Goal: Communication & Community: Ask a question

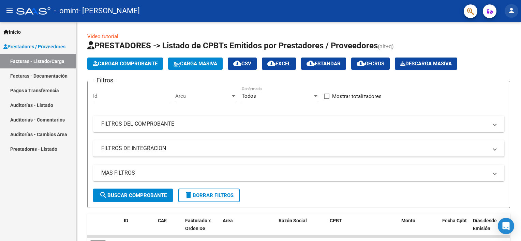
click at [512, 8] on mat-icon "person" at bounding box center [511, 10] width 8 height 8
click at [503, 46] on button "exit_to_app Salir" at bounding box center [498, 45] width 42 height 16
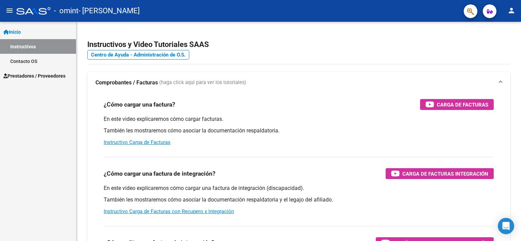
click at [25, 49] on link "Instructivos" at bounding box center [38, 46] width 76 height 15
click at [25, 56] on link "Contacto OS" at bounding box center [38, 61] width 76 height 15
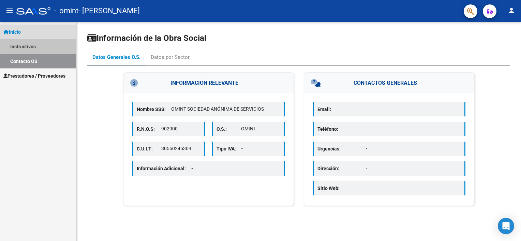
click at [37, 45] on link "Instructivos" at bounding box center [38, 46] width 76 height 15
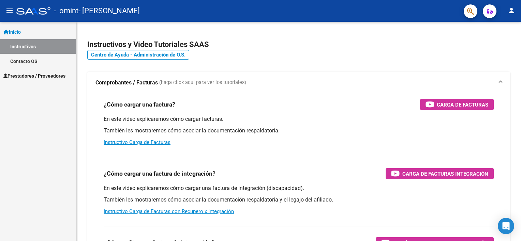
click at [20, 73] on span "Prestadores / Proveedores" at bounding box center [34, 76] width 62 height 8
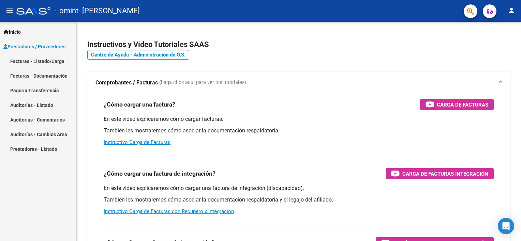
click at [37, 62] on link "Facturas - Listado/Carga" at bounding box center [38, 61] width 76 height 15
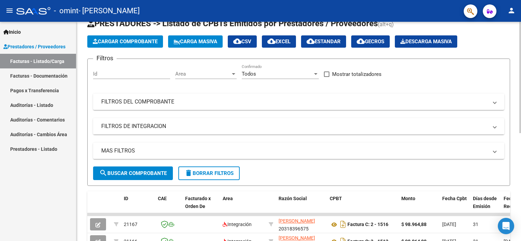
scroll to position [136, 0]
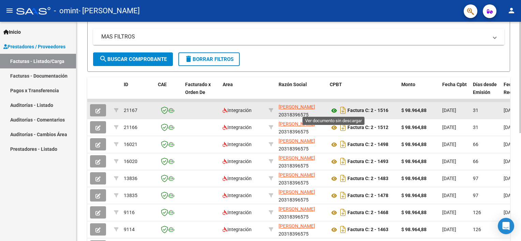
click at [333, 108] on icon at bounding box center [334, 111] width 9 height 8
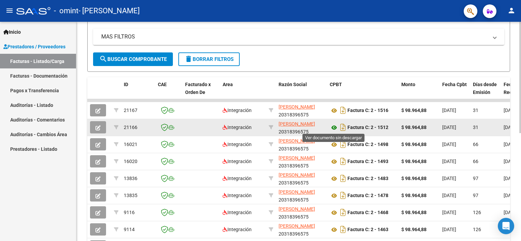
click at [334, 126] on icon at bounding box center [334, 128] width 9 height 8
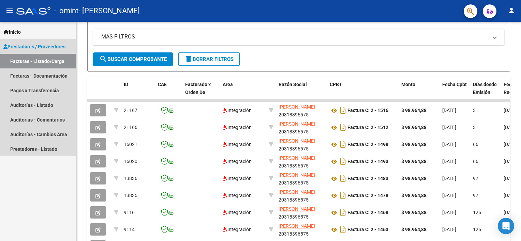
click at [58, 58] on link "Facturas - Listado/Carga" at bounding box center [38, 61] width 76 height 15
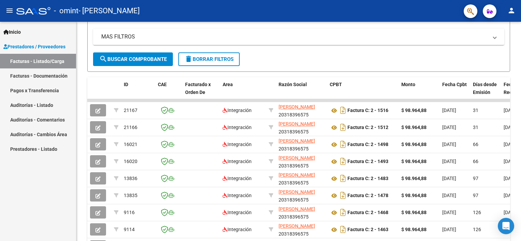
click at [40, 27] on link "Inicio" at bounding box center [38, 32] width 76 height 15
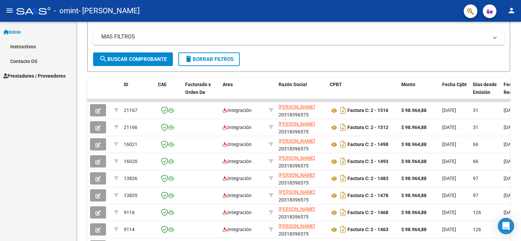
click at [23, 72] on link "Prestadores / Proveedores" at bounding box center [38, 76] width 76 height 15
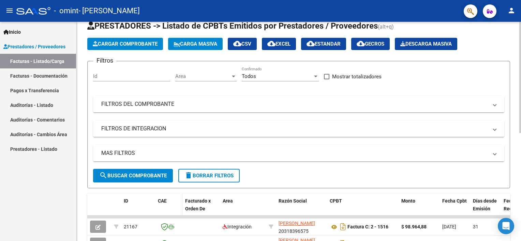
scroll to position [0, 0]
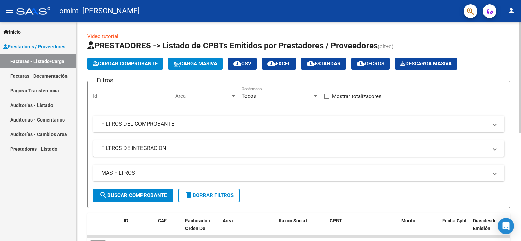
click at [134, 60] on button "Cargar Comprobante" at bounding box center [125, 64] width 76 height 12
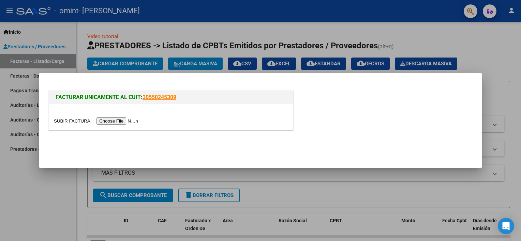
click at [115, 121] on input "file" at bounding box center [97, 121] width 86 height 7
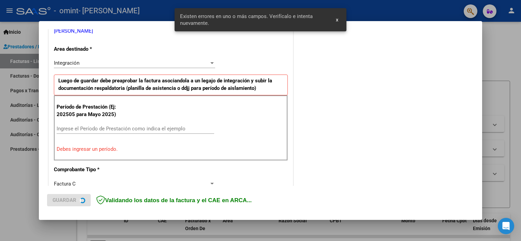
scroll to position [146, 0]
click at [122, 123] on div "Ingrese el Período de Prestación como indica el ejemplo" at bounding box center [136, 128] width 158 height 10
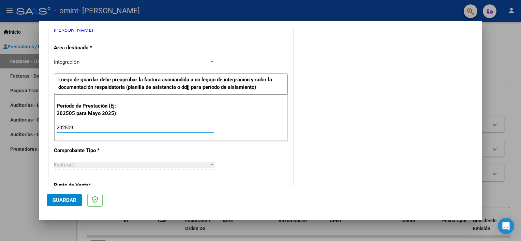
type input "202509"
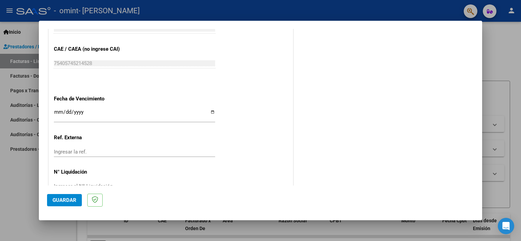
scroll to position [442, 0]
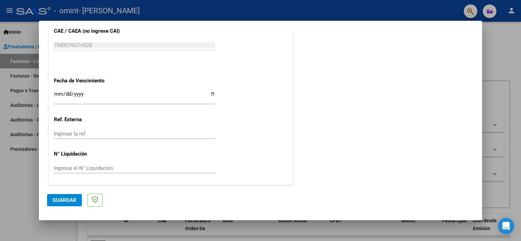
click at [209, 93] on input "Ingresar la fecha" at bounding box center [134, 96] width 161 height 11
type input "[DATE]"
click at [58, 203] on span "Guardar" at bounding box center [65, 200] width 24 height 6
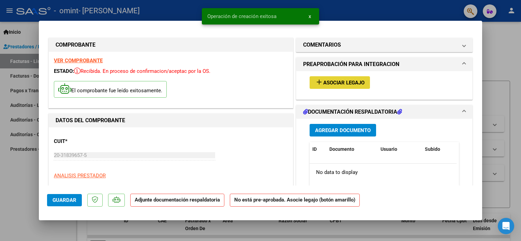
click at [327, 78] on button "add Asociar Legajo" at bounding box center [340, 82] width 60 height 13
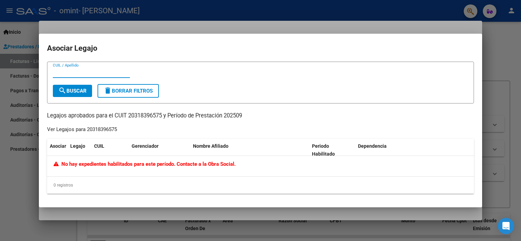
click at [293, 27] on div at bounding box center [260, 120] width 521 height 241
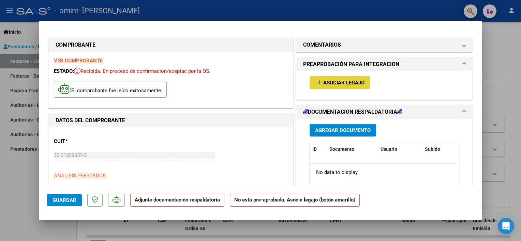
click at [315, 82] on mat-icon "add" at bounding box center [319, 82] width 8 height 8
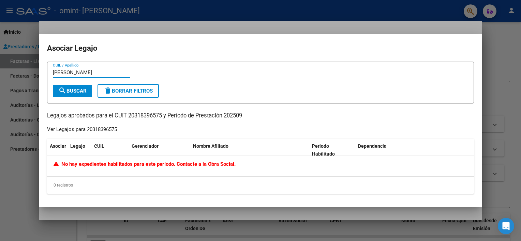
type input "[PERSON_NAME]"
click at [76, 90] on span "search Buscar" at bounding box center [72, 91] width 28 height 6
click at [491, 40] on div at bounding box center [260, 120] width 521 height 241
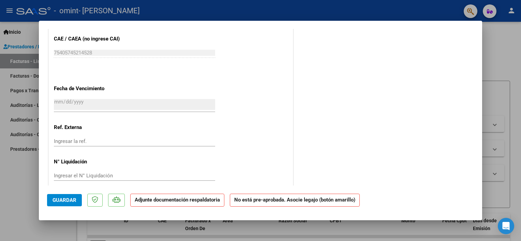
scroll to position [435, 0]
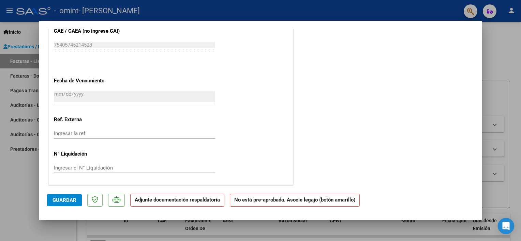
click at [52, 230] on div at bounding box center [260, 120] width 521 height 241
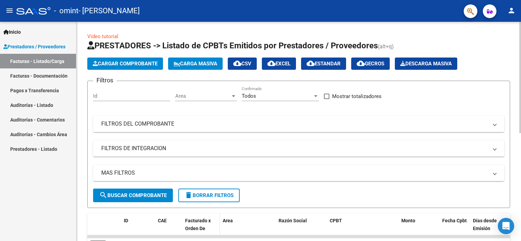
scroll to position [0, 0]
click at [135, 66] on span "Cargar Comprobante" at bounding box center [125, 64] width 65 height 6
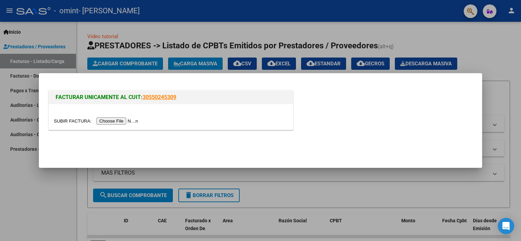
click at [114, 122] on input "file" at bounding box center [97, 121] width 86 height 7
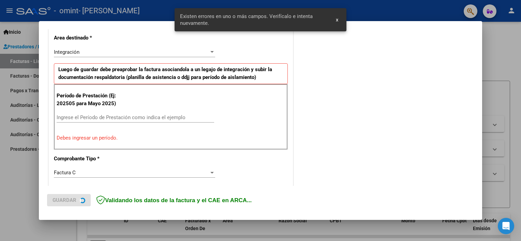
scroll to position [158, 0]
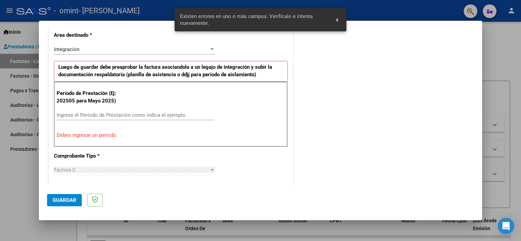
click at [143, 110] on div "Ingrese el Período de Prestación como indica el ejemplo" at bounding box center [136, 115] width 158 height 10
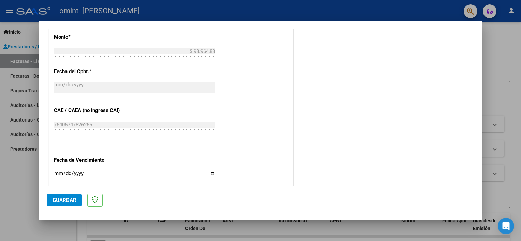
scroll to position [431, 0]
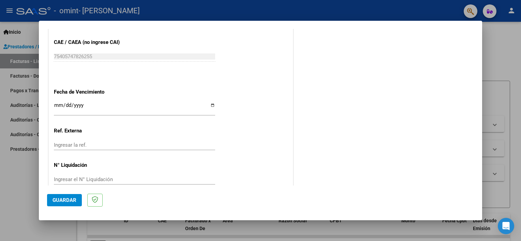
type input "202509"
click at [212, 106] on input "Ingresar la fecha" at bounding box center [134, 108] width 161 height 11
type input "[DATE]"
click at [68, 196] on button "Guardar" at bounding box center [64, 200] width 35 height 12
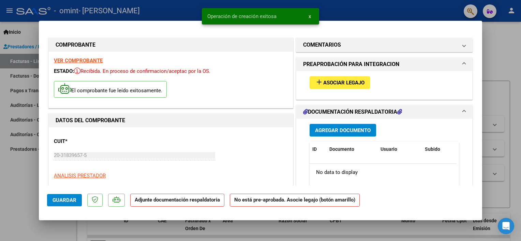
click at [345, 70] on mat-expansion-panel-header "PREAPROBACIÓN PARA INTEGRACION" at bounding box center [384, 65] width 176 height 14
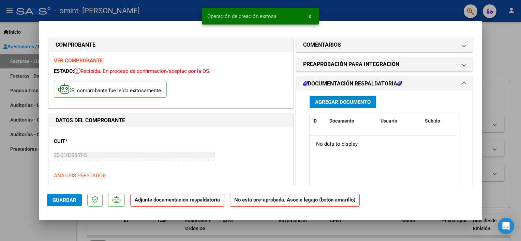
click at [337, 61] on h1 "PREAPROBACIÓN PARA INTEGRACION" at bounding box center [351, 64] width 96 height 8
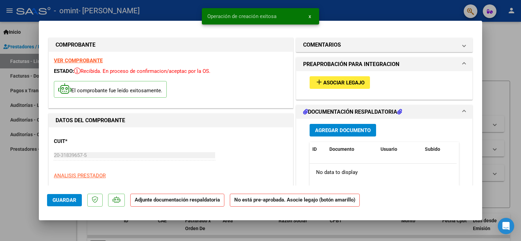
click at [335, 84] on span "Asociar Legajo" at bounding box center [343, 83] width 41 height 6
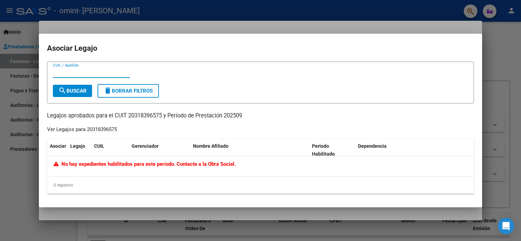
click at [162, 165] on span "No hay expedientes habilitados para este período. Contacte a la Obra Social." at bounding box center [145, 164] width 182 height 6
click at [504, 86] on div at bounding box center [260, 120] width 521 height 241
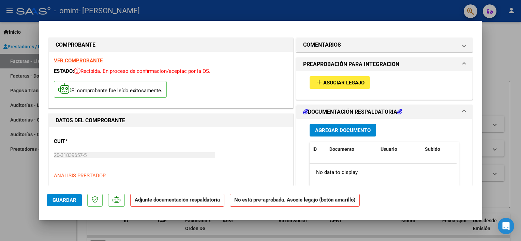
click at [502, 78] on div at bounding box center [260, 120] width 521 height 241
type input "$ 0,00"
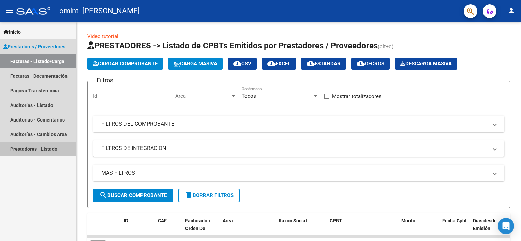
click at [27, 150] on link "Prestadores - Listado" at bounding box center [38, 149] width 76 height 15
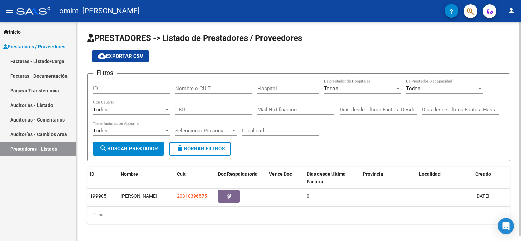
scroll to position [5, 0]
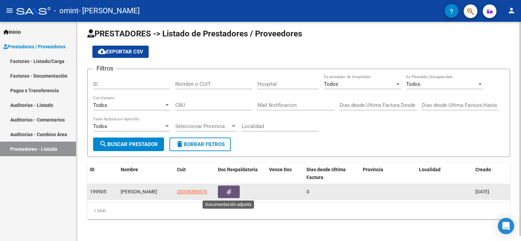
click at [232, 190] on button "button" at bounding box center [229, 192] width 22 height 13
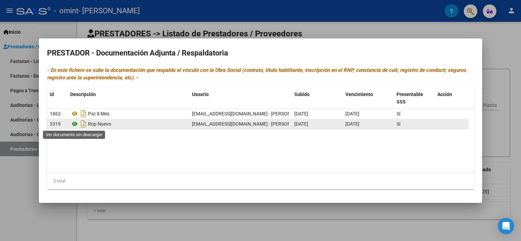
click at [73, 124] on icon at bounding box center [74, 124] width 9 height 8
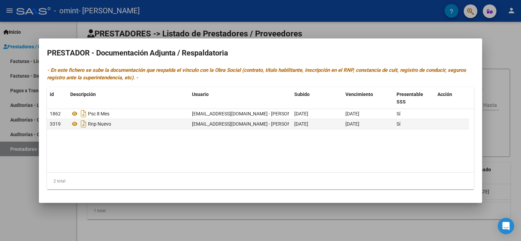
click at [339, 30] on div at bounding box center [260, 120] width 521 height 241
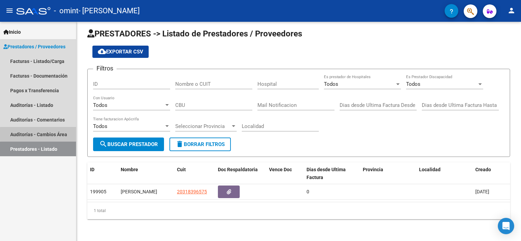
click at [60, 134] on link "Auditorías - Cambios Área" at bounding box center [38, 134] width 76 height 15
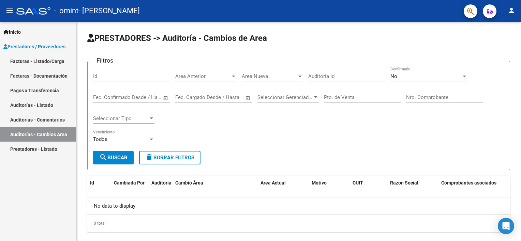
click at [56, 120] on link "Auditorías - Comentarios" at bounding box center [38, 120] width 76 height 15
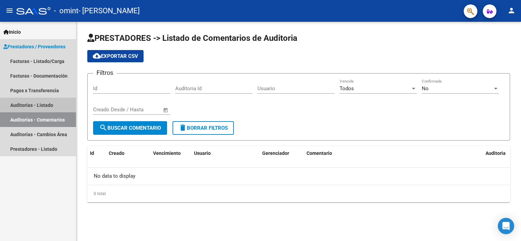
click at [50, 106] on link "Auditorías - Listado" at bounding box center [38, 105] width 76 height 15
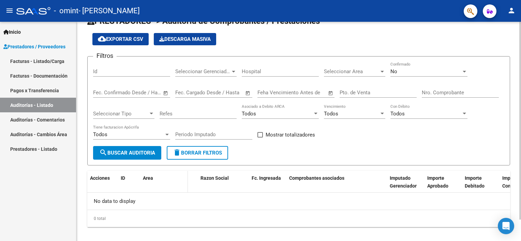
scroll to position [24, 0]
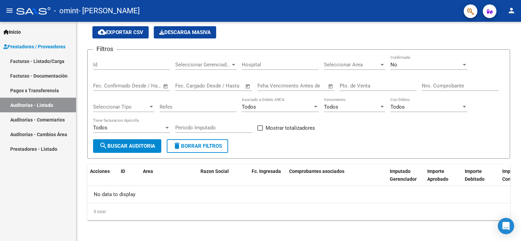
click at [42, 121] on link "Auditorías - Comentarios" at bounding box center [38, 120] width 76 height 15
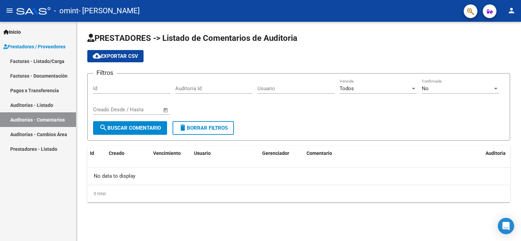
click at [39, 138] on link "Auditorías - Cambios Área" at bounding box center [38, 134] width 76 height 15
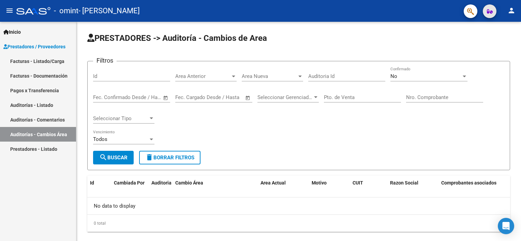
click at [490, 11] on icon "button" at bounding box center [490, 11] width 6 height 5
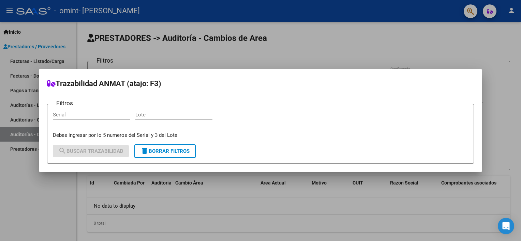
click at [478, 26] on div at bounding box center [260, 120] width 521 height 241
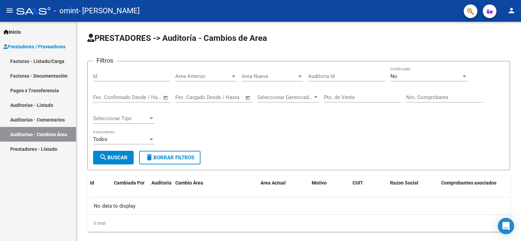
click at [510, 10] on mat-icon "person" at bounding box center [511, 10] width 8 height 8
click at [499, 25] on button "person Mi Perfil" at bounding box center [498, 28] width 42 height 16
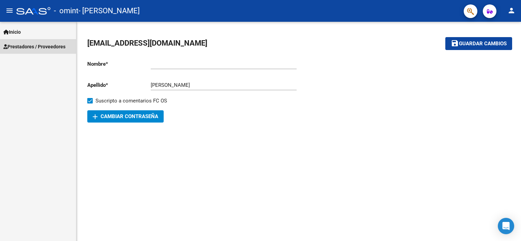
click at [55, 49] on span "Prestadores / Proveedores" at bounding box center [34, 47] width 62 height 8
click at [48, 34] on link "Inicio" at bounding box center [38, 32] width 76 height 15
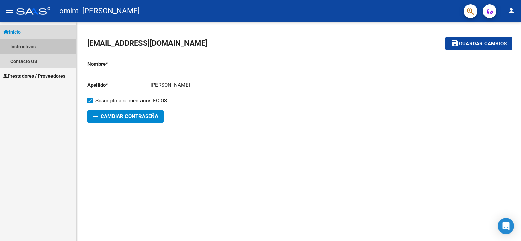
click at [23, 45] on link "Instructivos" at bounding box center [38, 46] width 76 height 15
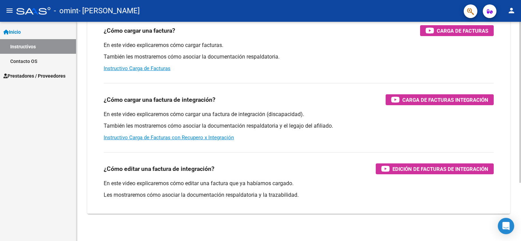
scroll to position [79, 0]
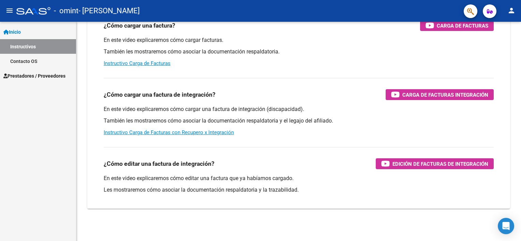
click at [50, 65] on link "Contacto OS" at bounding box center [38, 61] width 76 height 15
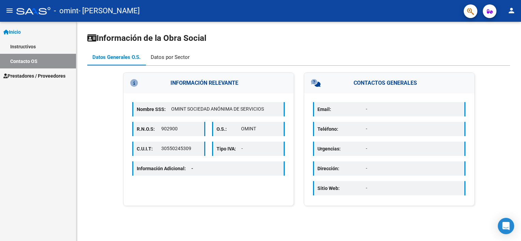
click at [178, 56] on div "Datos por Sector" at bounding box center [170, 58] width 39 height 8
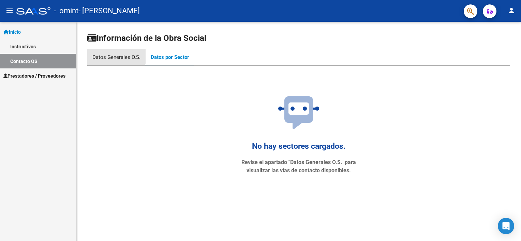
click at [116, 54] on div "Datos Generales O.S." at bounding box center [116, 58] width 48 height 8
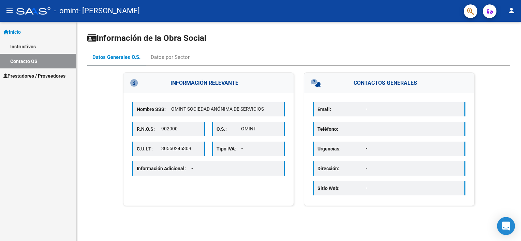
click at [510, 226] on div "Open Intercom Messenger" at bounding box center [506, 227] width 18 height 18
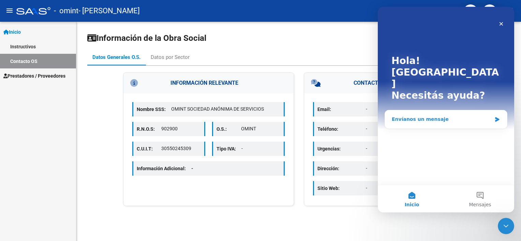
click at [422, 116] on div "Envíanos un mensaje" at bounding box center [442, 119] width 100 height 7
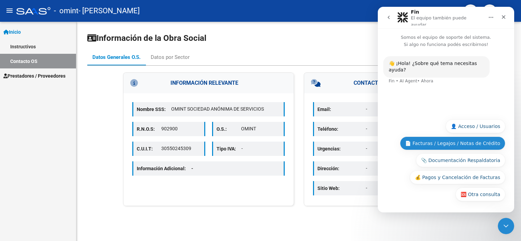
click at [473, 142] on button "📄 Facturas / Legajos / Notas de Crédito" at bounding box center [452, 144] width 105 height 14
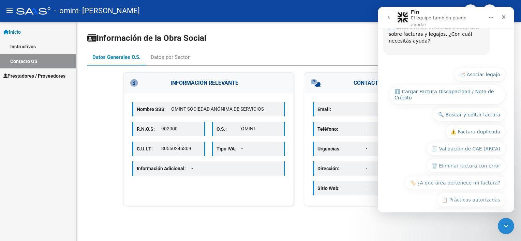
scroll to position [96, 0]
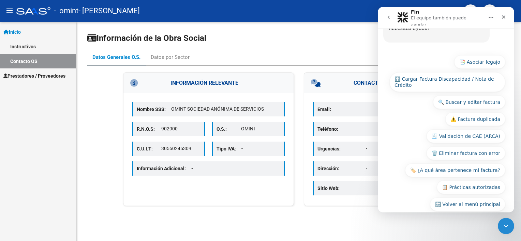
click at [421, 88] on div "🔙 Volver al menú principal 📑 Asociar legajo ⬆️ Cargar Factura Discapacidad / No…" at bounding box center [446, 135] width 119 height 160
click at [465, 198] on button "🔙 Volver al menú principal" at bounding box center [467, 205] width 75 height 14
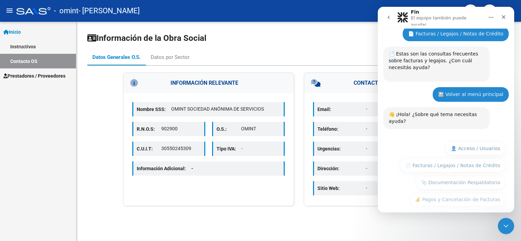
scroll to position [62, 0]
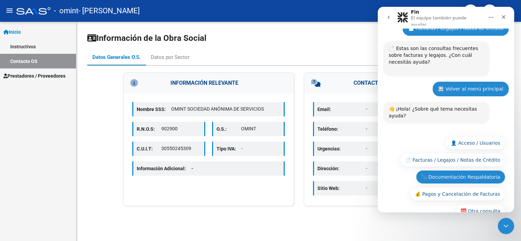
click at [469, 171] on button "📎 Documentación Respaldatoria" at bounding box center [460, 178] width 89 height 14
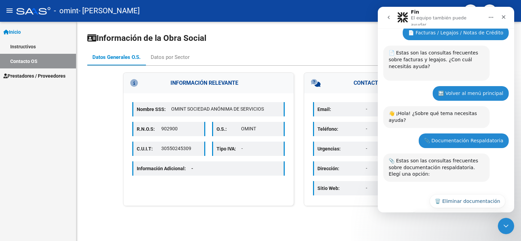
scroll to position [82, 0]
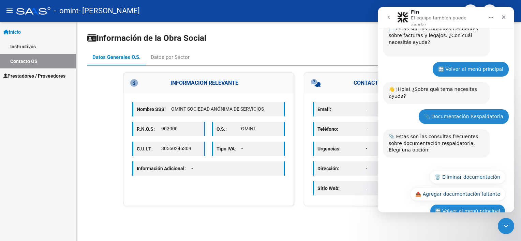
click at [467, 205] on button "🔙 Volver al menú principal" at bounding box center [467, 212] width 75 height 14
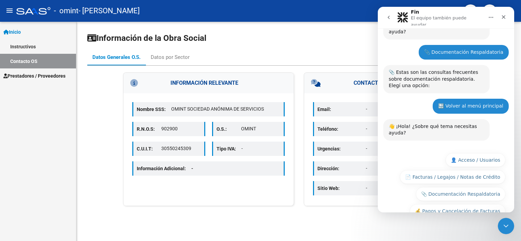
scroll to position [157, 0]
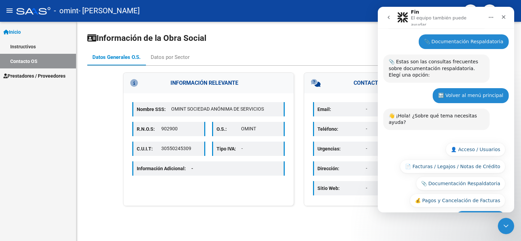
click at [469, 211] on button "🆘 Otra consulta" at bounding box center [481, 218] width 50 height 14
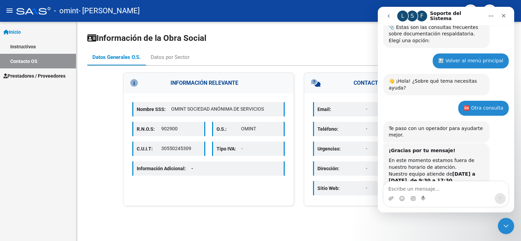
scroll to position [213, 0]
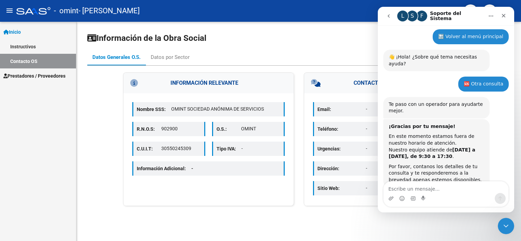
click at [425, 192] on textarea "Escribe un mensaje..." at bounding box center [446, 188] width 125 height 12
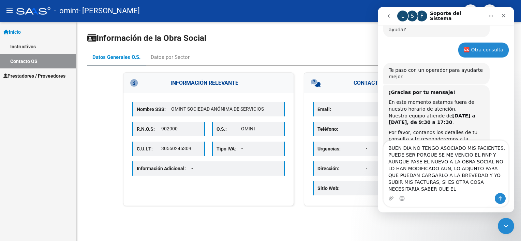
scroll to position [254, 0]
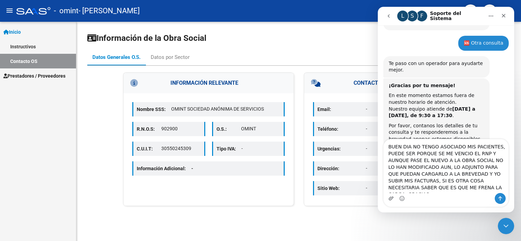
type textarea "BUEN DIA NO TENGO ASOCIADO MIS PACIENTES, PUEDE SER PORQUE SE ME VENCIO EL RNP …"
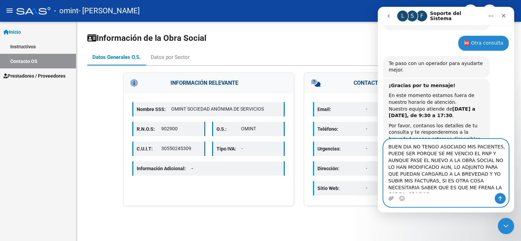
click at [392, 200] on icon "Adjuntar un archivo" at bounding box center [390, 198] width 5 height 5
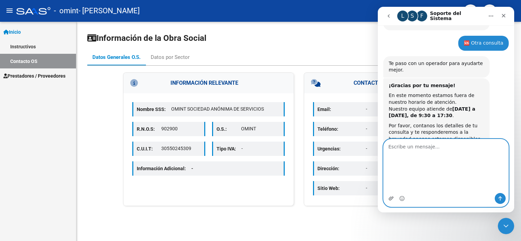
scroll to position [234, 0]
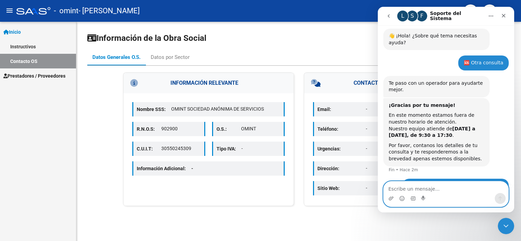
click at [428, 185] on textarea "Escribe un mensaje..." at bounding box center [446, 188] width 125 height 12
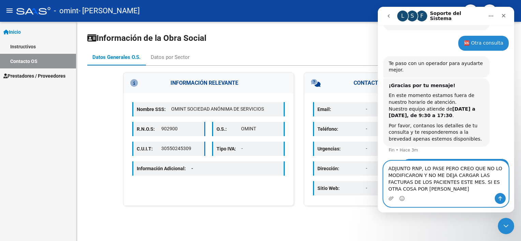
scroll to position [254, 0]
type textarea "ADJUNTO RNP, LO PASE PERO CREO QUE NO LO MODIFICARON Y NO ME DEJA CARGAR LAS FA…"
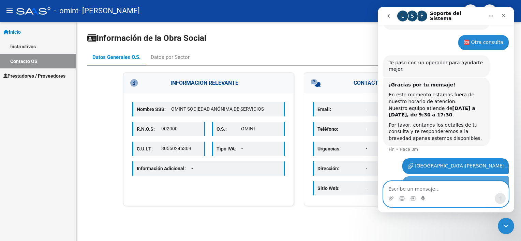
scroll to position [276, 0]
